Goal: Task Accomplishment & Management: Use online tool/utility

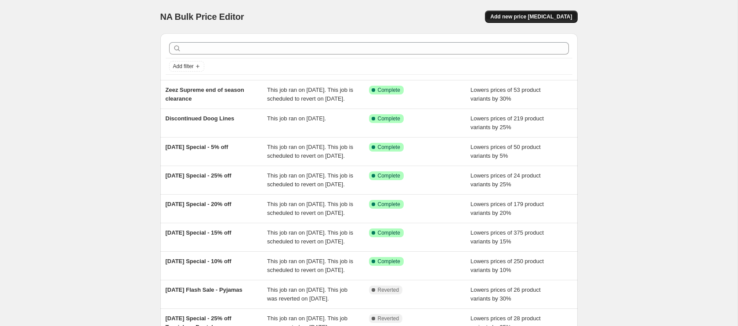
click at [568, 15] on span "Add new price change job" at bounding box center [531, 16] width 82 height 7
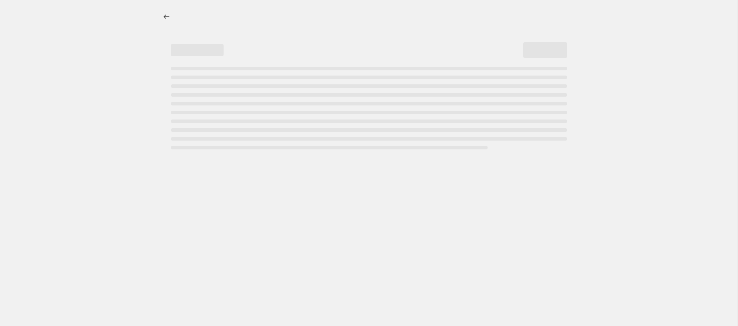
select select "percentage"
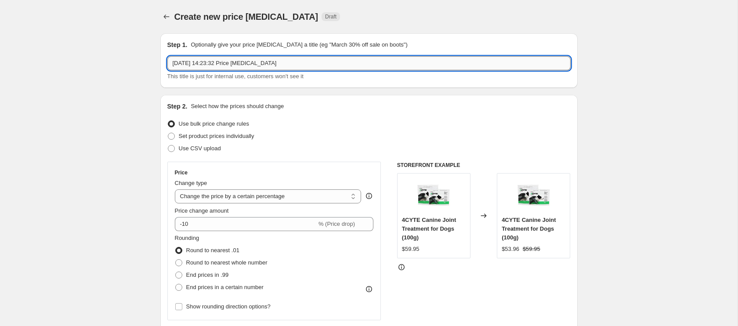
click at [287, 62] on input "15 Sept 2025, 14:23:32 Price change job" at bounding box center [368, 63] width 403 height 14
type input "My Family - 30% off"
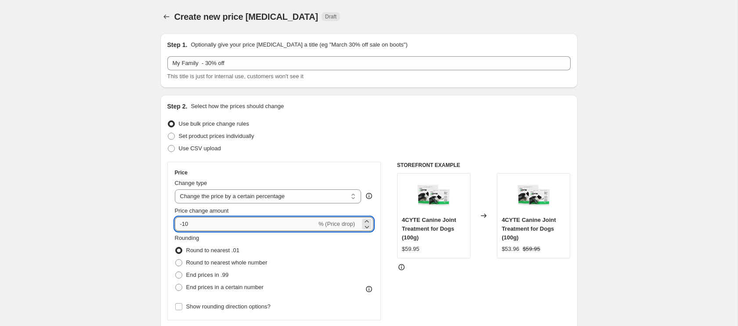
drag, startPoint x: 183, startPoint y: 224, endPoint x: 195, endPoint y: 224, distance: 11.9
click at [195, 224] on input "-10" at bounding box center [246, 224] width 142 height 14
type input "-30"
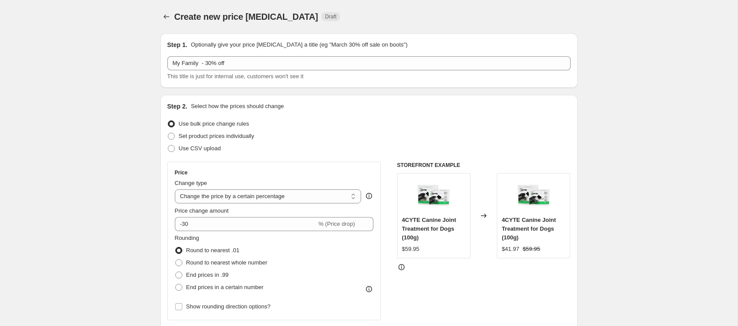
click at [336, 269] on div "Rounding Round to nearest .01 Round to nearest whole number End prices in .99 E…" at bounding box center [274, 264] width 199 height 60
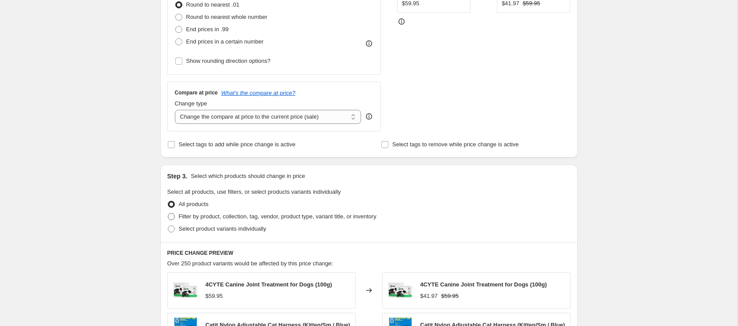
scroll to position [249, 0]
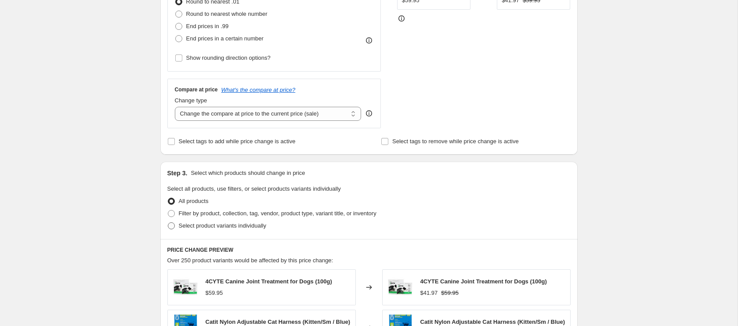
click at [173, 226] on span at bounding box center [171, 225] width 7 height 7
click at [168, 223] on input "Select product variants individually" at bounding box center [168, 222] width 0 height 0
radio input "true"
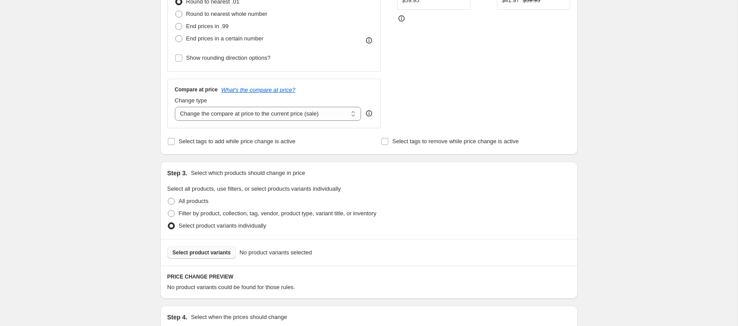
click at [207, 252] on span "Select product variants" at bounding box center [202, 252] width 58 height 7
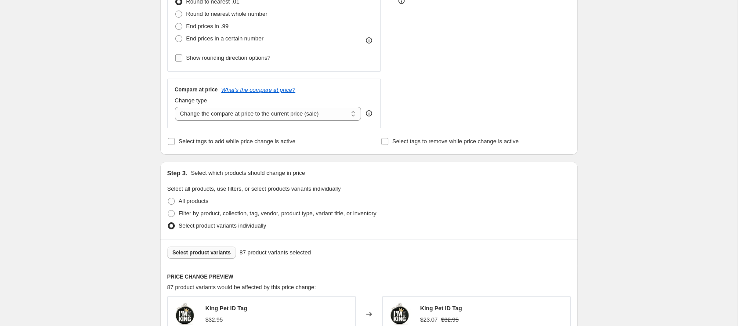
click at [179, 57] on input "Show rounding direction options?" at bounding box center [178, 57] width 7 height 7
checkbox input "true"
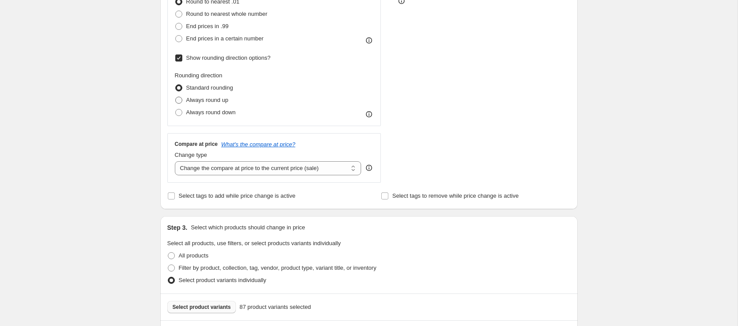
click at [180, 101] on span at bounding box center [178, 100] width 7 height 7
click at [176, 97] on input "Always round up" at bounding box center [175, 97] width 0 height 0
radio input "true"
click at [181, 114] on span at bounding box center [178, 112] width 7 height 7
click at [176, 109] on input "Always round down" at bounding box center [175, 109] width 0 height 0
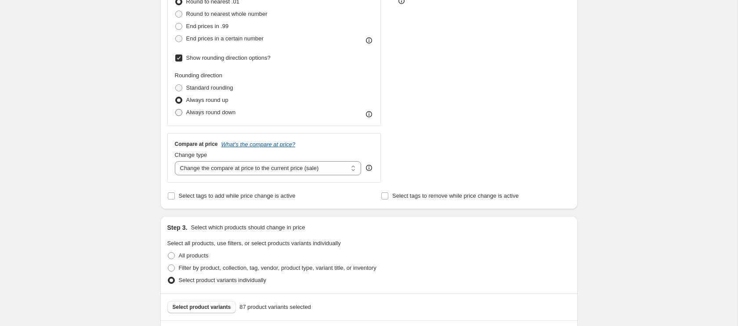
radio input "true"
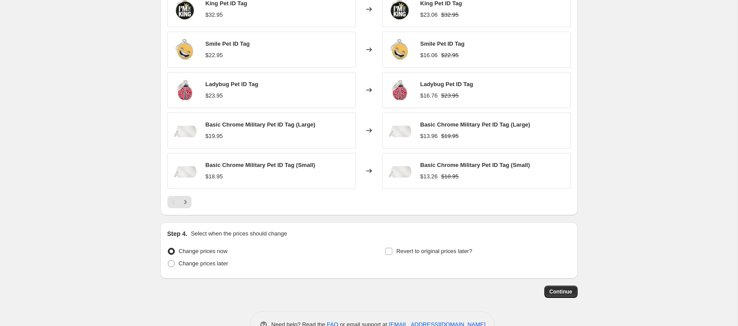
scroll to position [633, 0]
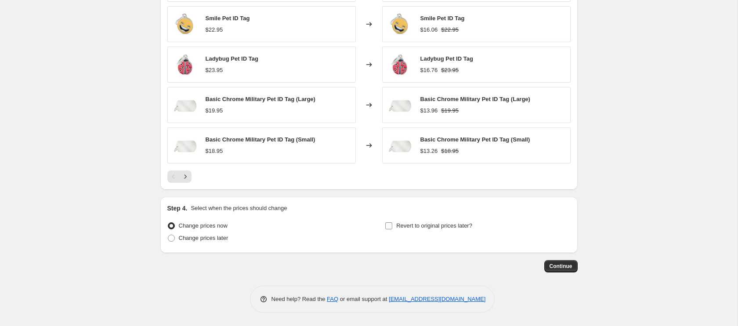
click at [387, 226] on input "Revert to original prices later?" at bounding box center [388, 225] width 7 height 7
checkbox input "true"
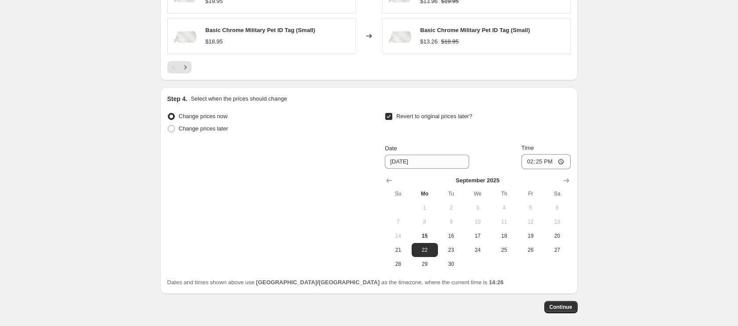
scroll to position [752, 0]
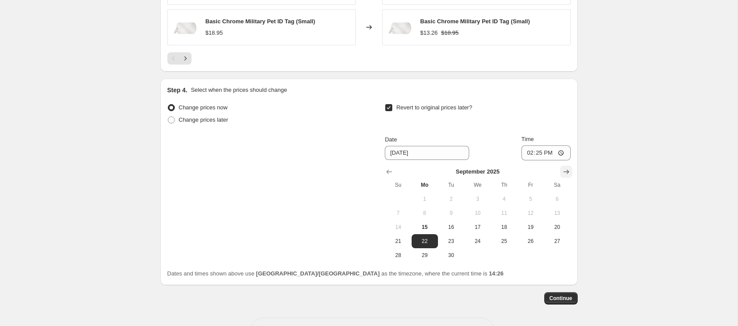
click at [565, 170] on icon "Show next month, October 2025" at bounding box center [566, 171] width 9 height 9
click at [533, 254] on span "31" at bounding box center [530, 255] width 19 height 7
type input "10/31/2025"
click at [534, 256] on span "31" at bounding box center [530, 255] width 19 height 7
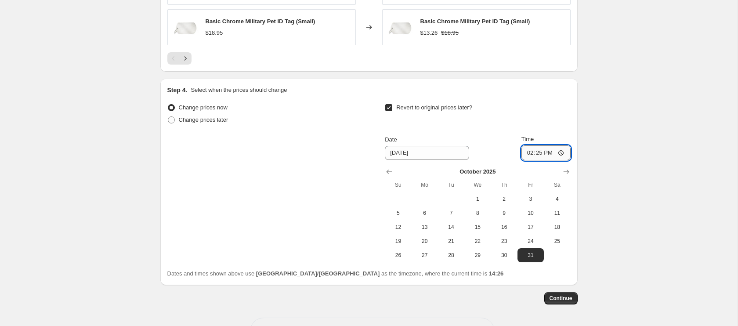
click at [529, 152] on input "14:25" at bounding box center [545, 152] width 49 height 15
type input "23:59"
click at [560, 300] on span "Continue" at bounding box center [561, 298] width 23 height 7
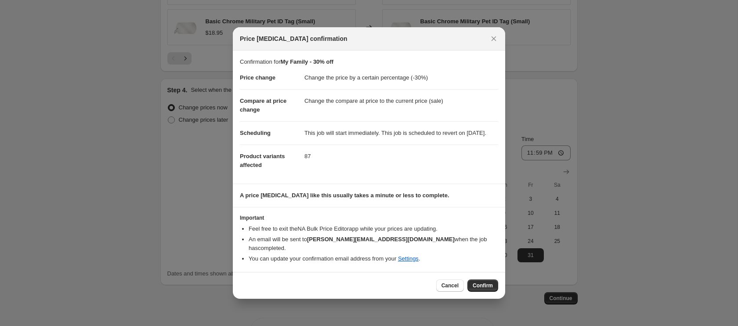
click at [481, 286] on span "Confirm" at bounding box center [483, 285] width 20 height 7
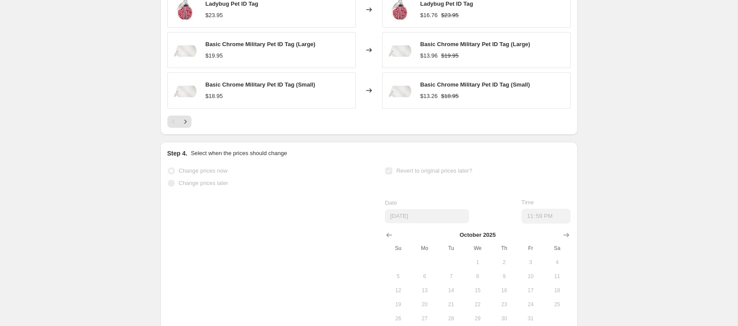
scroll to position [774, 0]
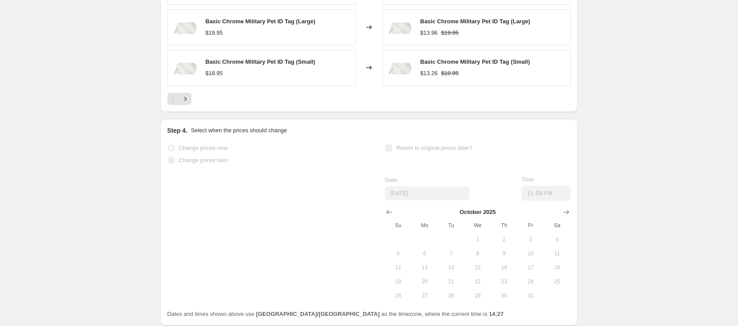
select select "percentage"
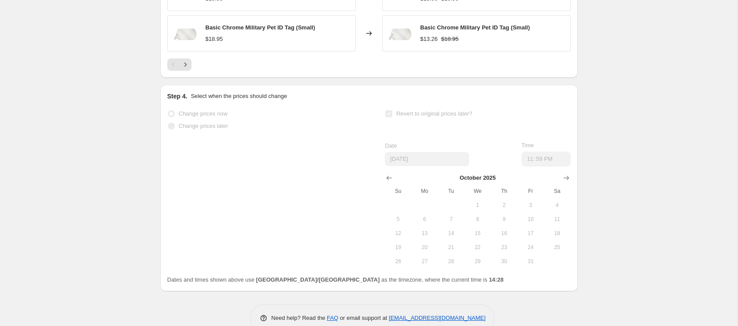
scroll to position [0, 0]
